Goal: Task Accomplishment & Management: Manage account settings

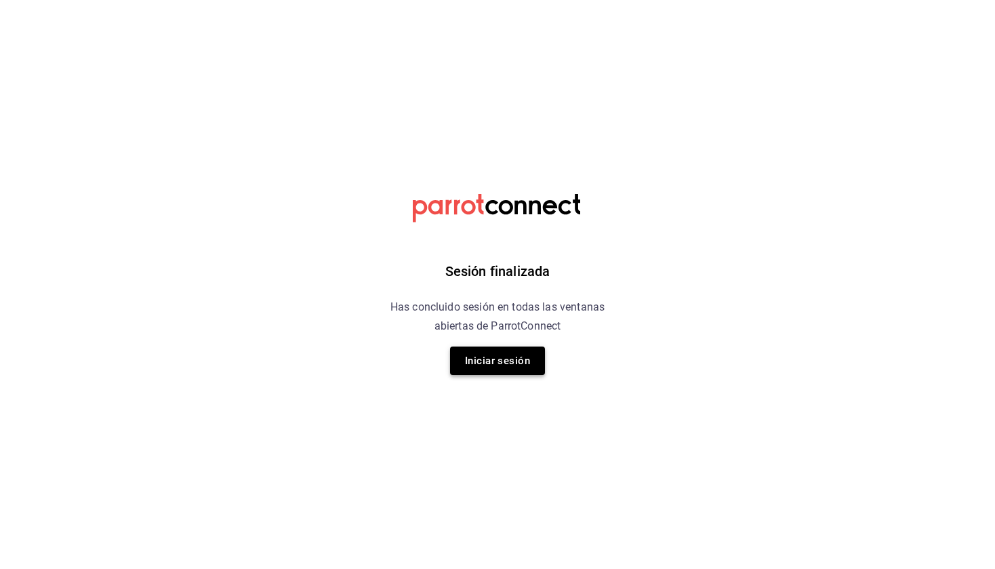
click at [513, 363] on button "Iniciar sesión" at bounding box center [497, 360] width 95 height 28
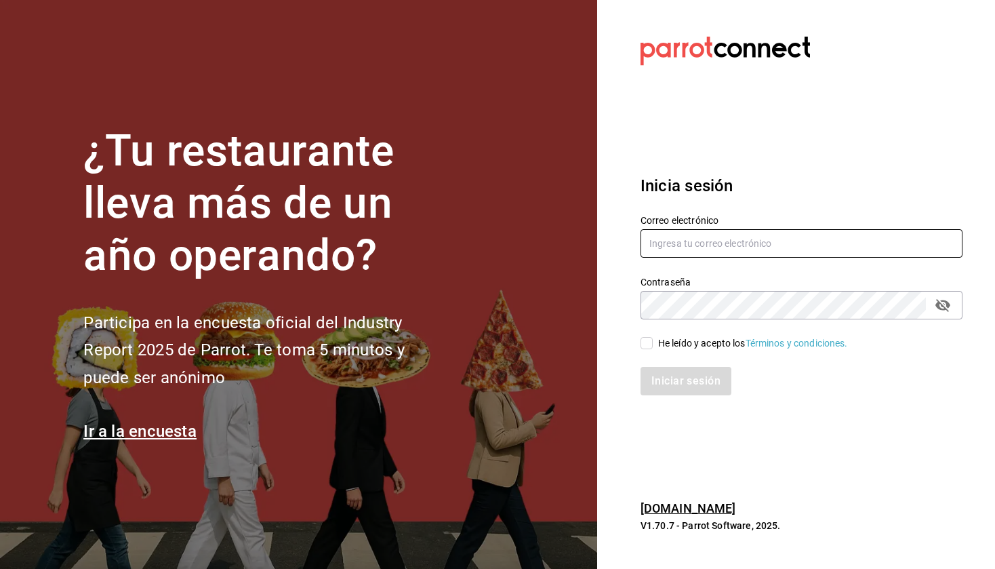
type input "[EMAIL_ADDRESS][DOMAIN_NAME]"
click at [649, 349] on input "He leído y acepto los Términos y condiciones." at bounding box center [646, 343] width 12 height 12
checkbox input "true"
click at [657, 381] on button "Iniciar sesión" at bounding box center [686, 381] width 92 height 28
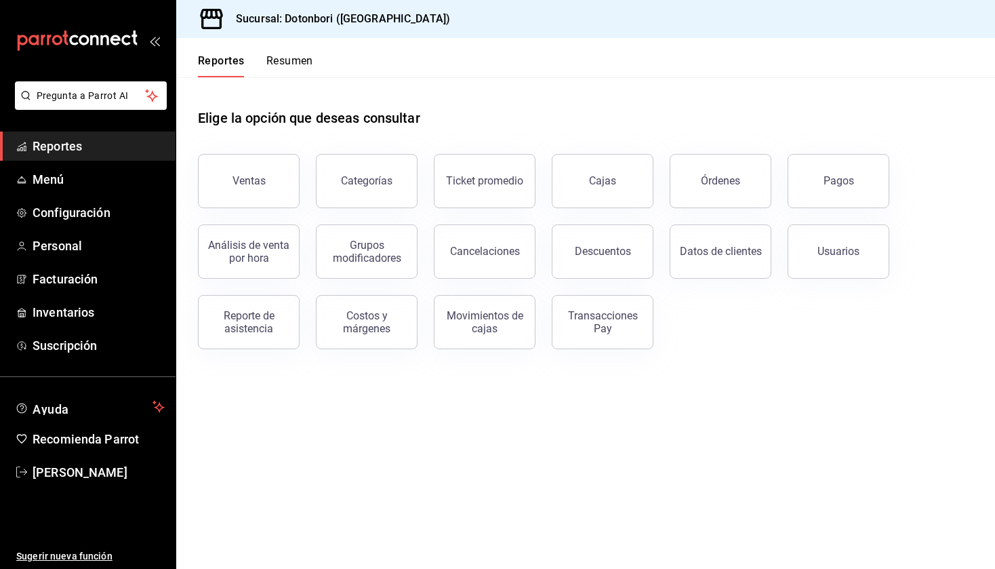
click at [307, 66] on button "Resumen" at bounding box center [289, 65] width 47 height 23
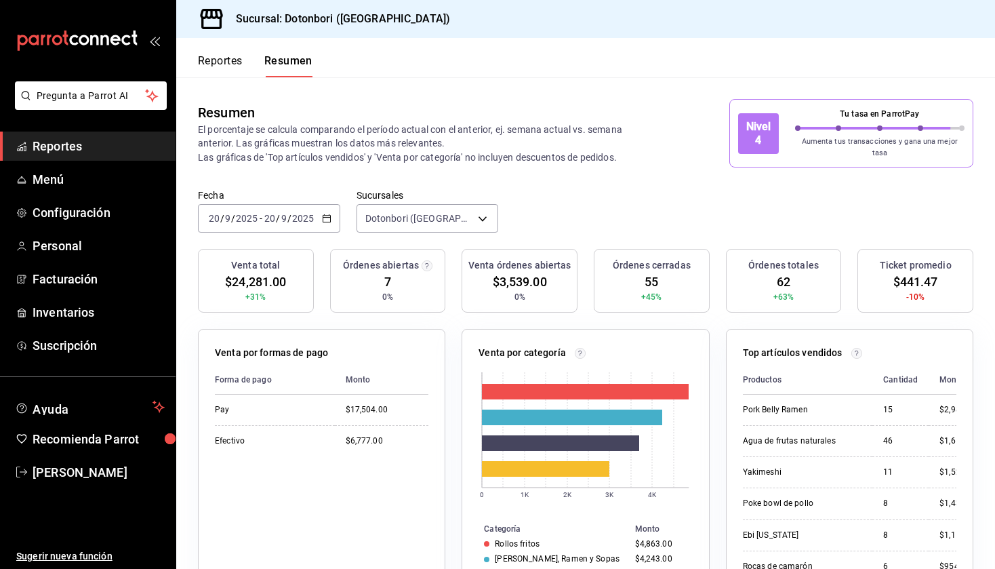
click at [222, 60] on button "Reportes" at bounding box center [220, 65] width 45 height 23
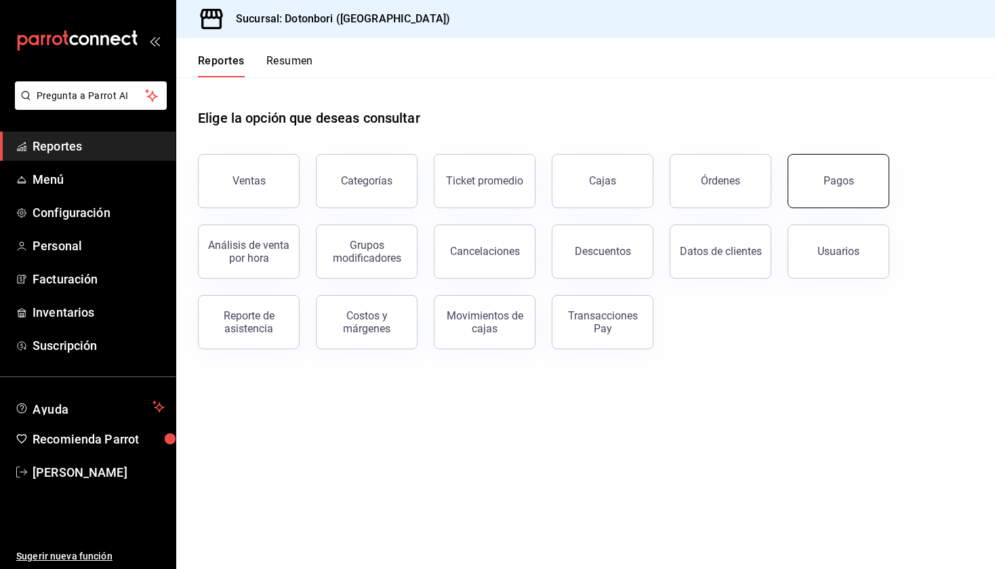
click at [819, 176] on button "Pagos" at bounding box center [838, 181] width 102 height 54
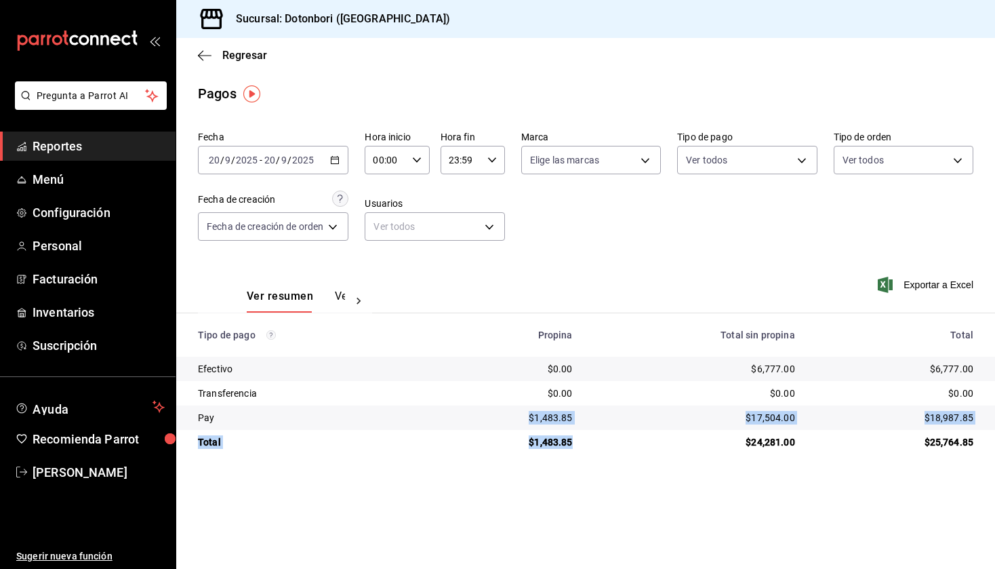
drag, startPoint x: 584, startPoint y: 436, endPoint x: 527, endPoint y: 418, distance: 59.8
click at [527, 418] on tbody "Efectivo $0.00 $6,777.00 $6,777.00 Transferencia $0.00 $0.00 $0.00 Pay $1,483.8…" at bounding box center [585, 405] width 819 height 98
click at [528, 472] on main "Regresar Pagos Fecha [DATE] [DATE] - [DATE] [DATE] Hora inicio 00:00 Hora inici…" at bounding box center [585, 303] width 819 height 531
click at [604, 290] on div "Ver resumen Ver pagos Exportar a Excel" at bounding box center [585, 293] width 819 height 72
click at [362, 302] on icon at bounding box center [359, 301] width 14 height 14
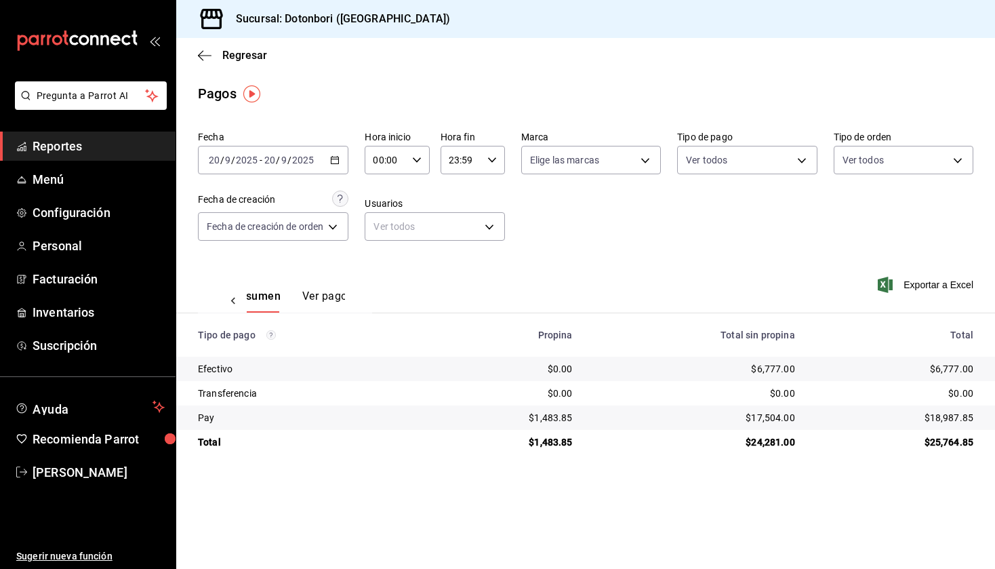
scroll to position [0, 41]
click at [236, 302] on icon at bounding box center [233, 301] width 14 height 14
click at [362, 306] on icon at bounding box center [359, 301] width 14 height 14
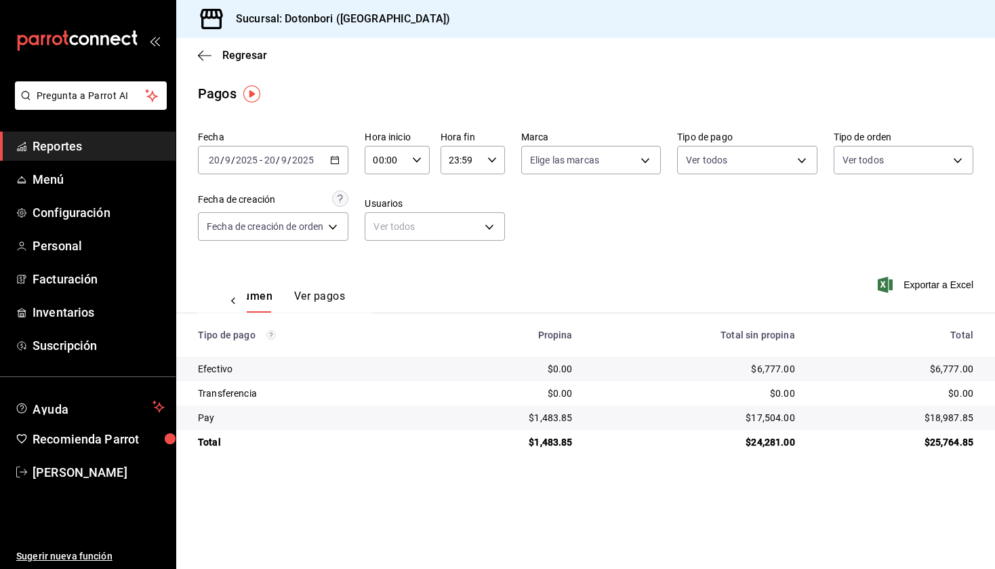
click at [385, 276] on div "Ver resumen Ver pagos Exportar a Excel" at bounding box center [585, 293] width 819 height 72
click at [198, 56] on icon "button" at bounding box center [205, 55] width 14 height 12
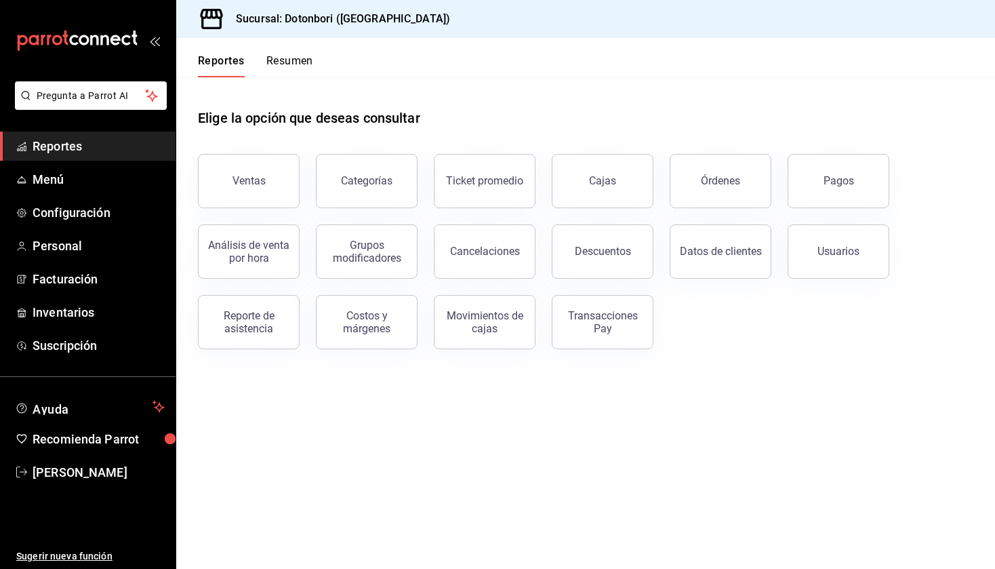
click at [798, 81] on div "Elige la opción que deseas consultar" at bounding box center [585, 107] width 775 height 60
